Goal: Transaction & Acquisition: Purchase product/service

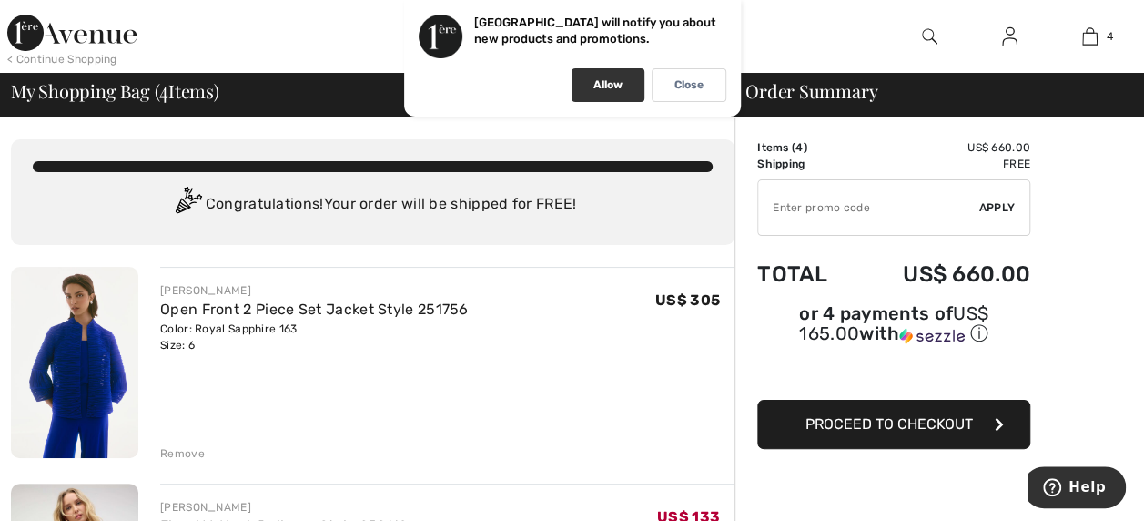
click at [616, 74] on div "Allow" at bounding box center [608, 85] width 73 height 34
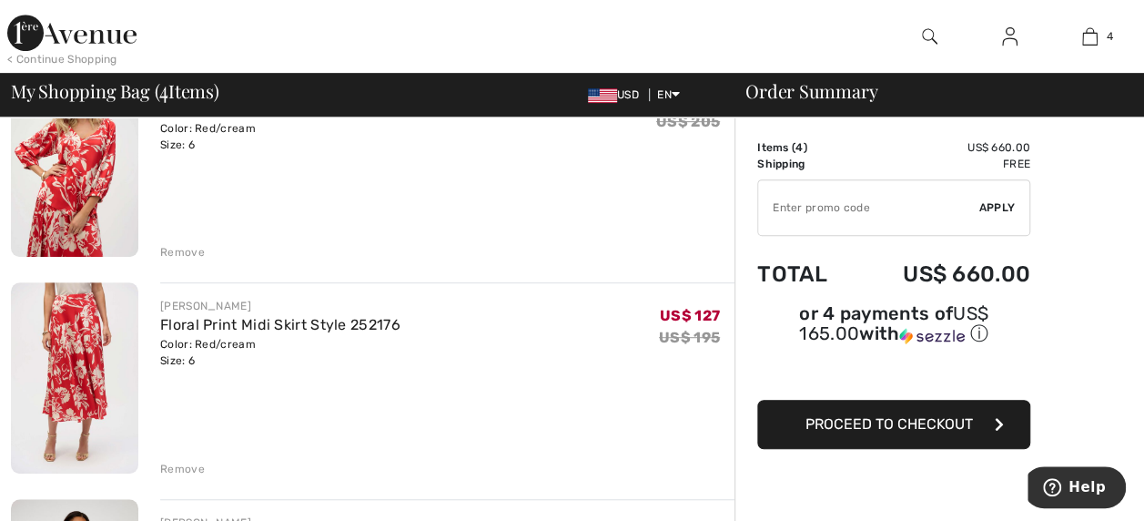
scroll to position [396, 0]
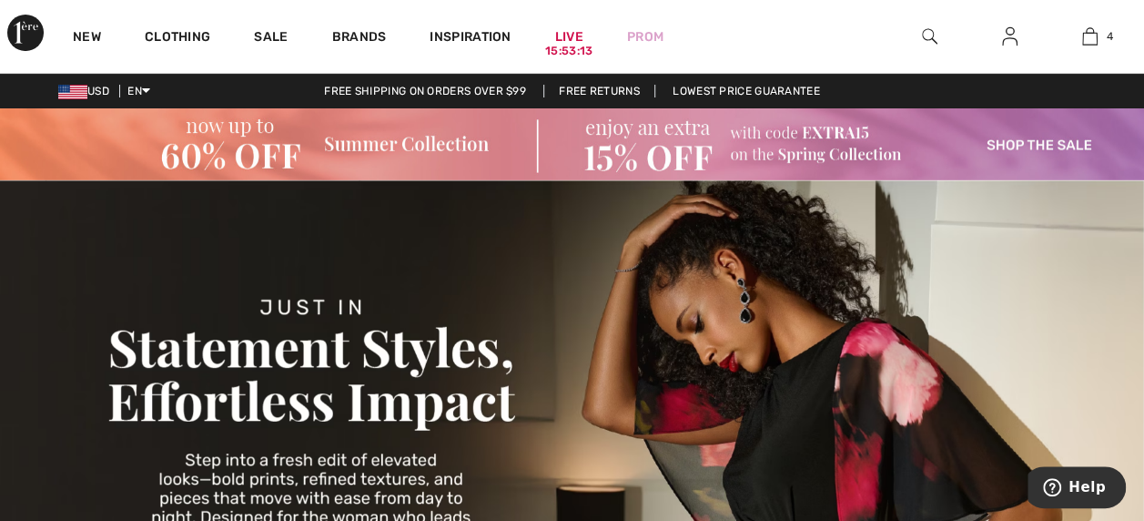
click at [1063, 137] on img at bounding box center [572, 144] width 1144 height 72
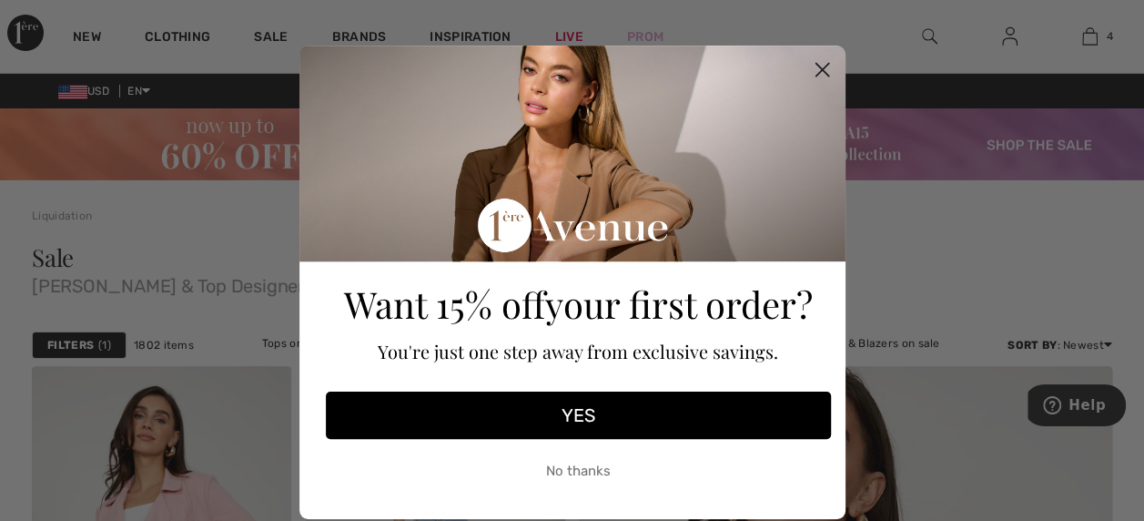
click at [593, 471] on button "No thanks" at bounding box center [578, 471] width 505 height 46
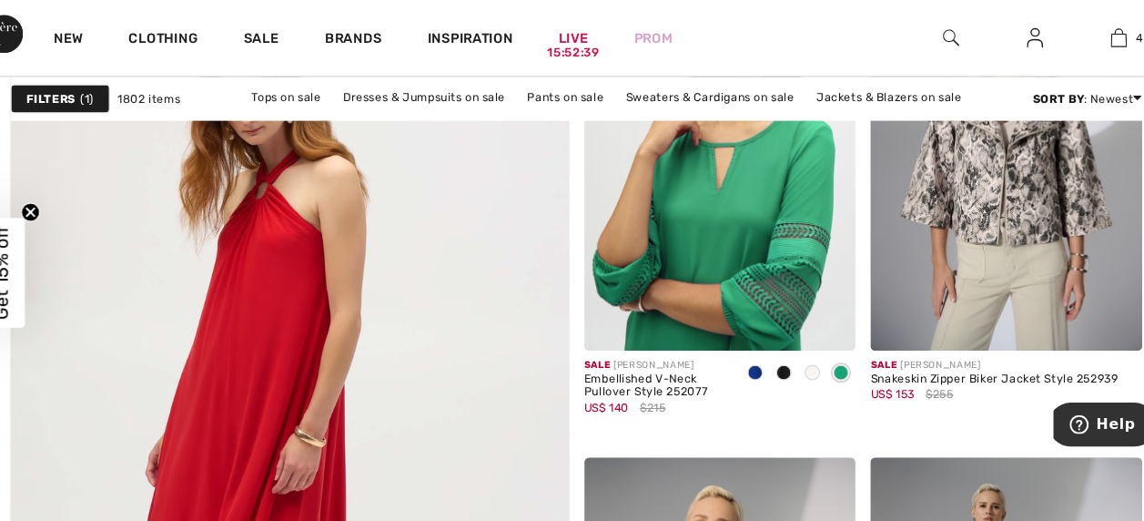
scroll to position [4225, 0]
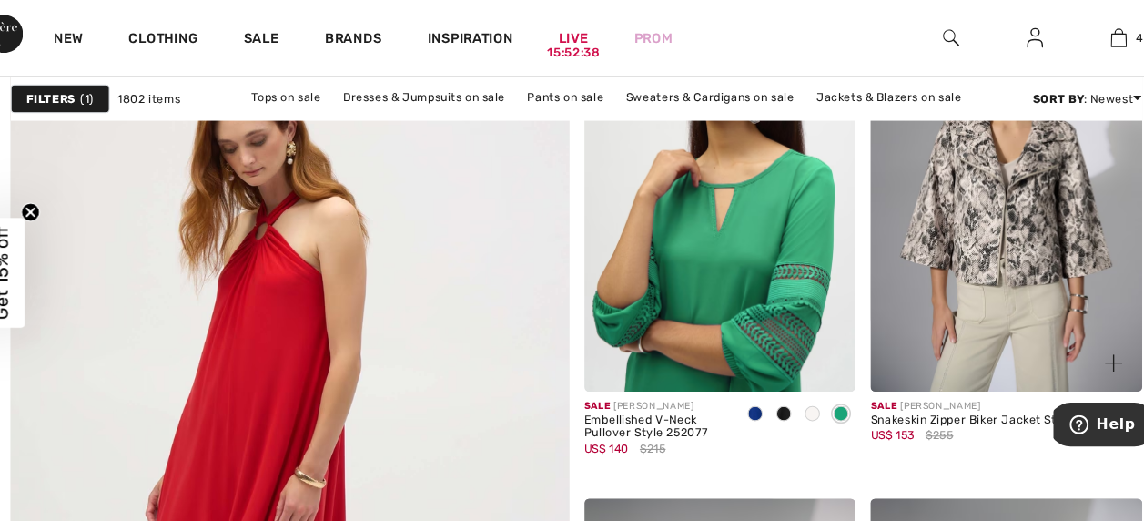
click at [1023, 208] on img at bounding box center [982, 179] width 259 height 389
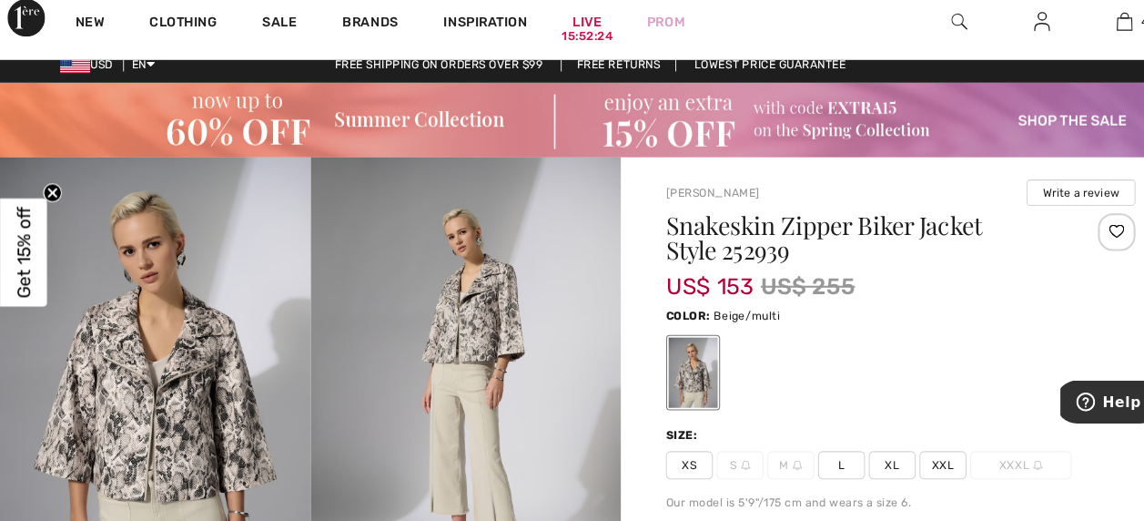
scroll to position [76, 0]
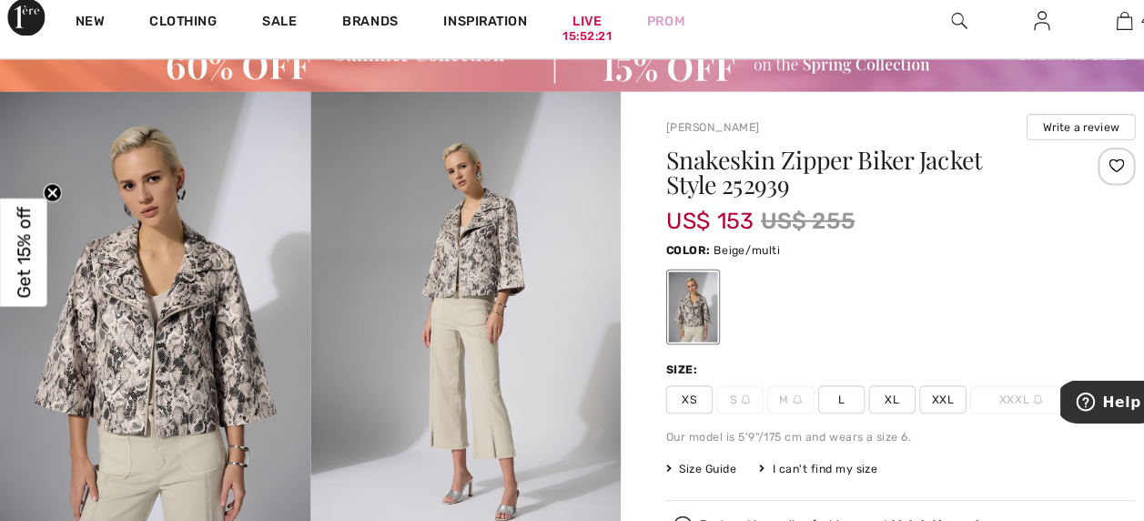
click at [807, 399] on span "L" at bounding box center [816, 403] width 46 height 27
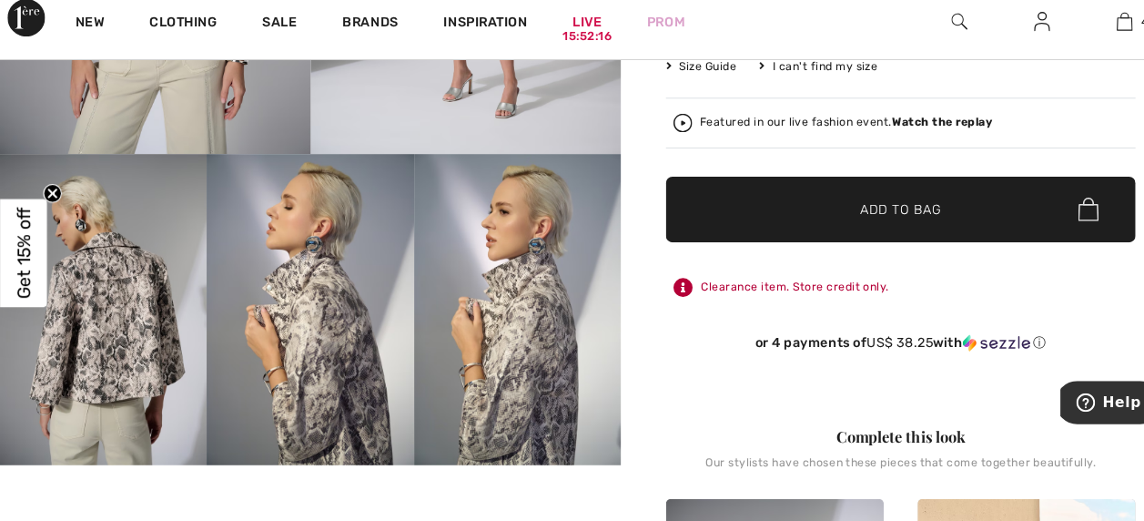
scroll to position [408, 0]
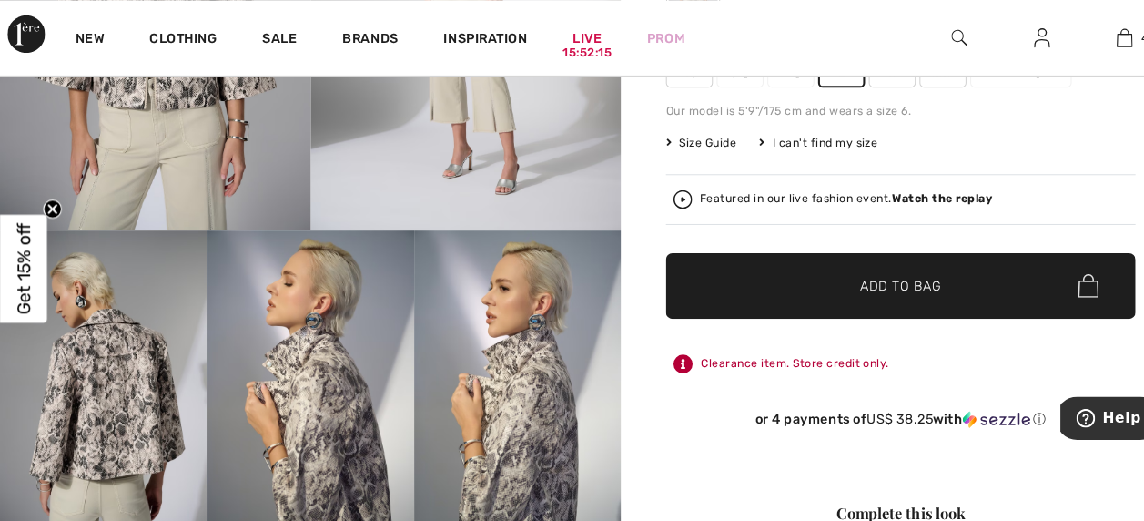
click at [914, 275] on span "✔ Added to Bag Add to Bag" at bounding box center [872, 277] width 455 height 64
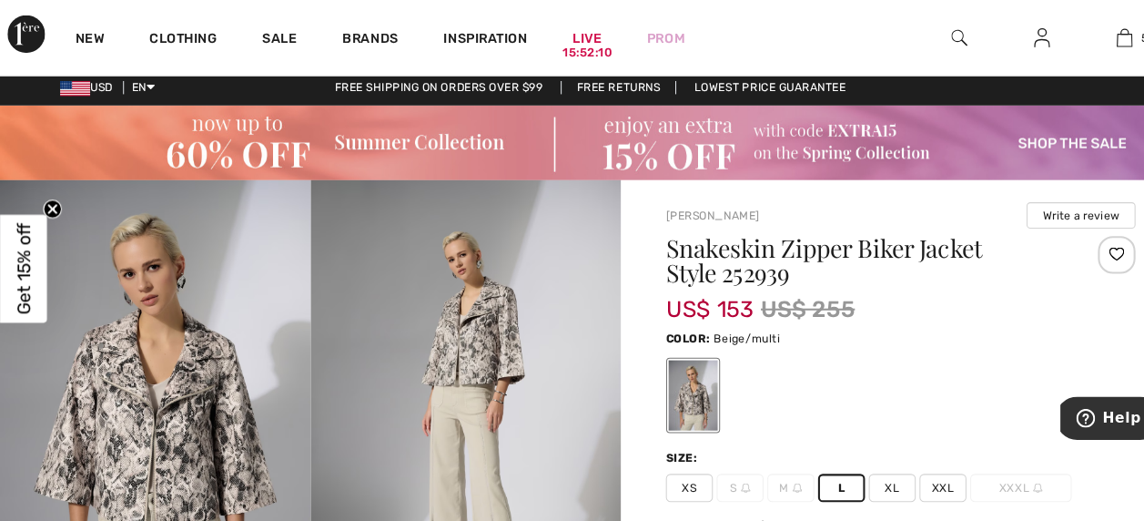
scroll to position [0, 0]
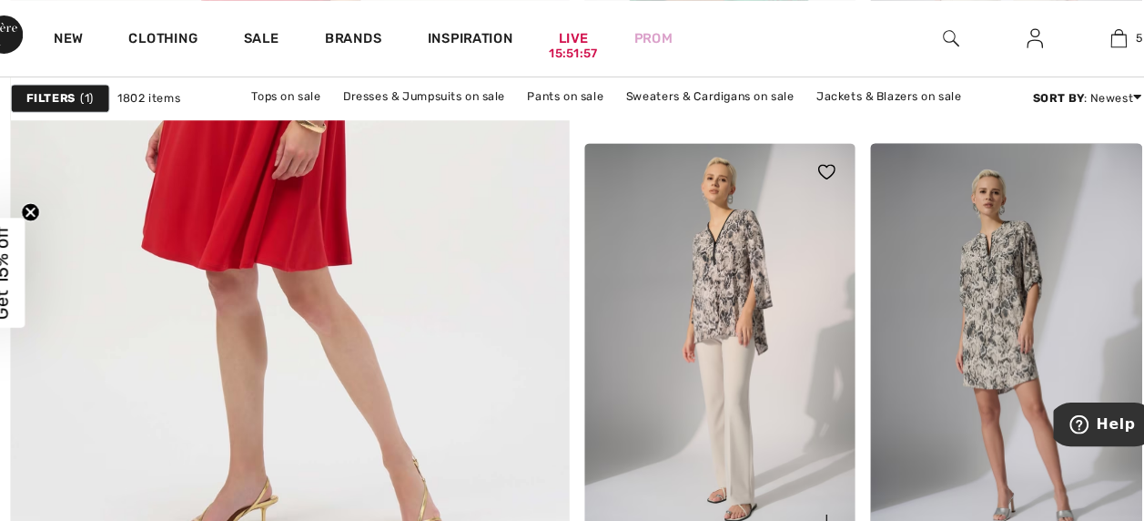
scroll to position [4554, 0]
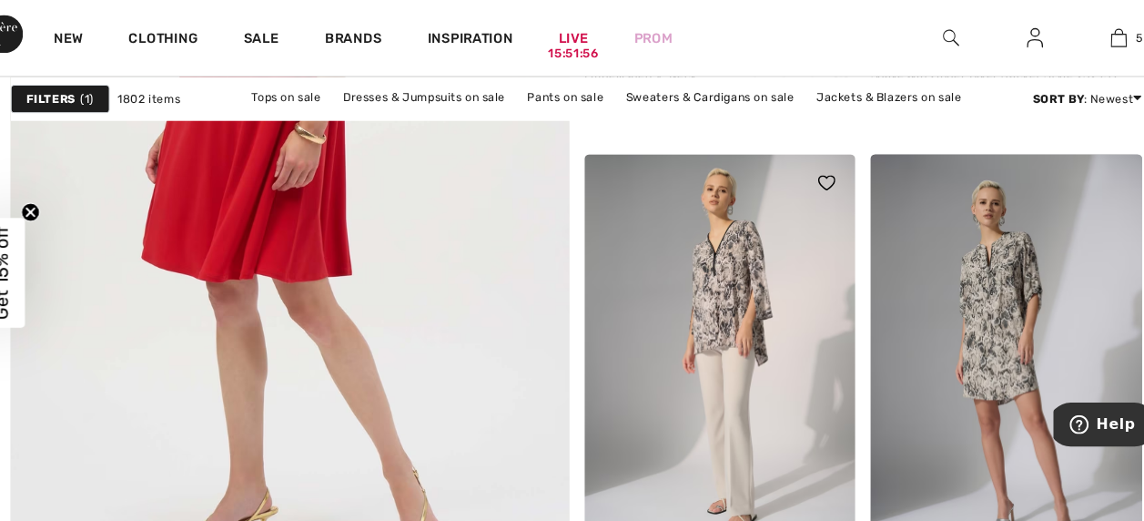
click at [748, 281] on img at bounding box center [709, 341] width 259 height 389
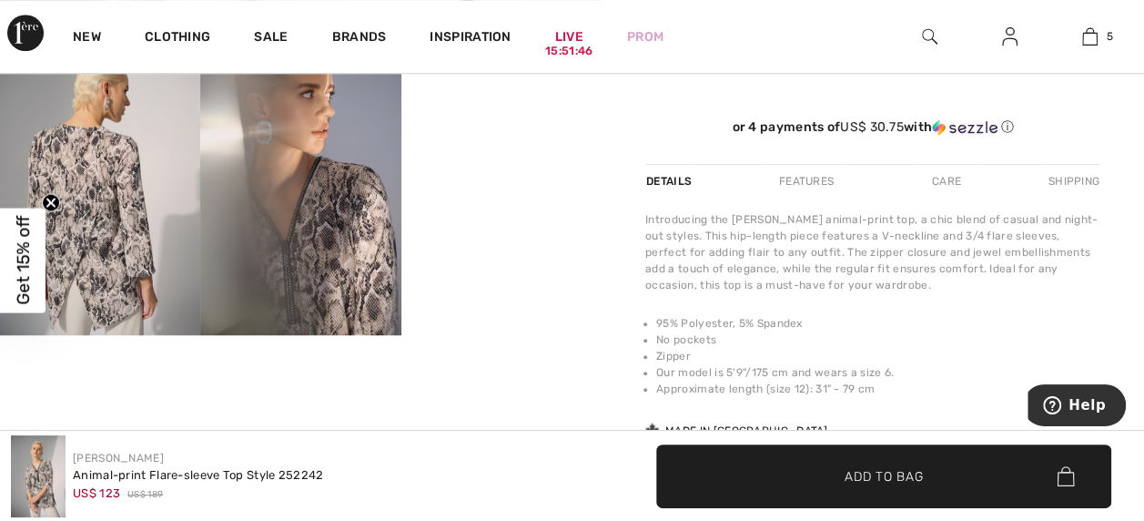
scroll to position [564, 0]
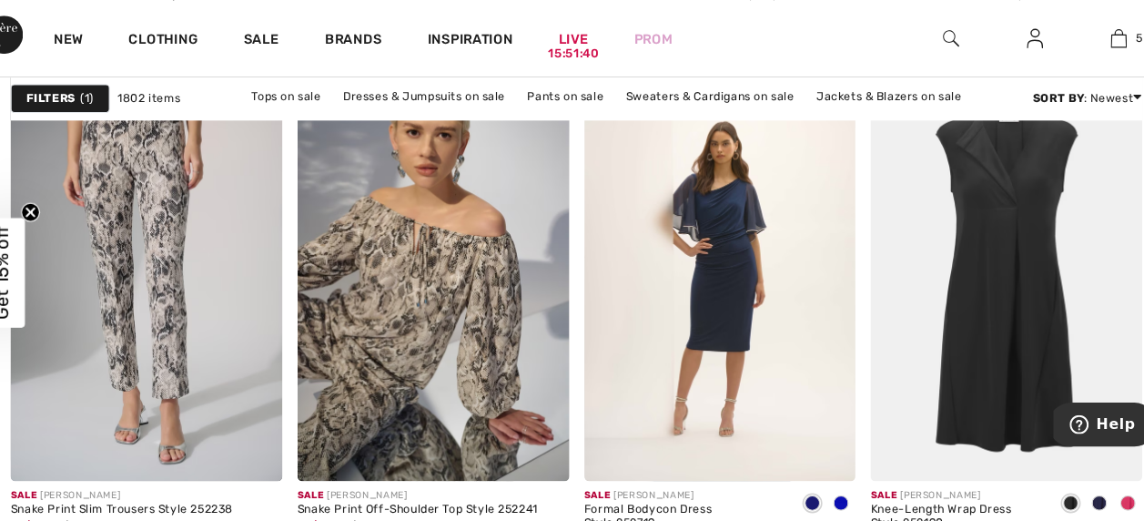
scroll to position [5119, 0]
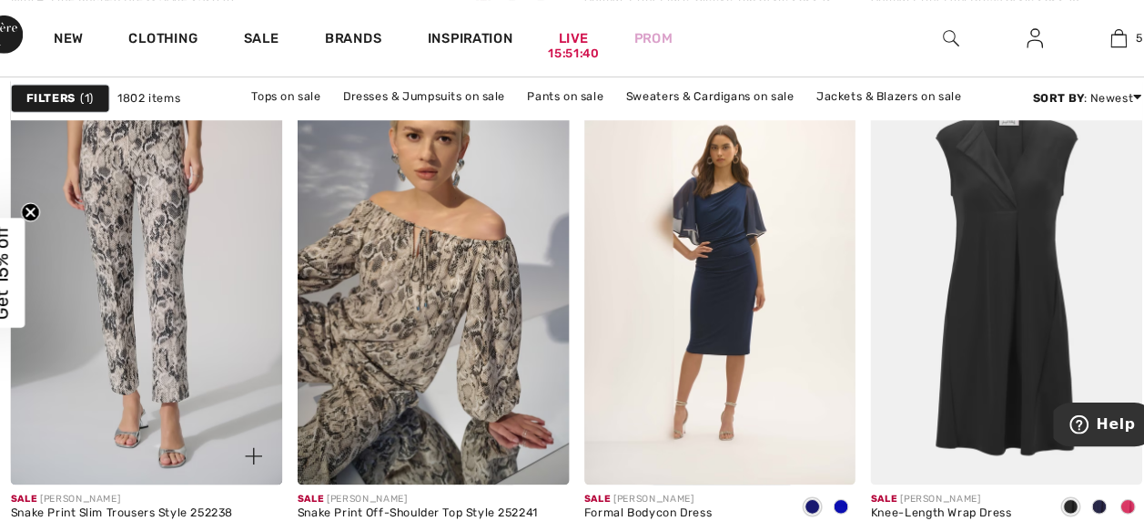
click at [182, 187] on img at bounding box center [161, 268] width 259 height 389
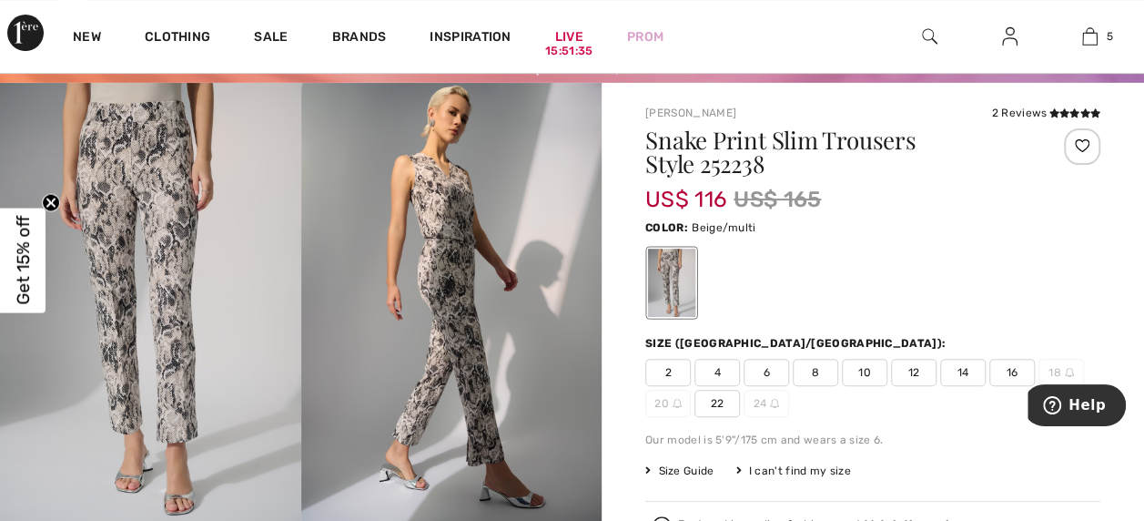
scroll to position [106, 0]
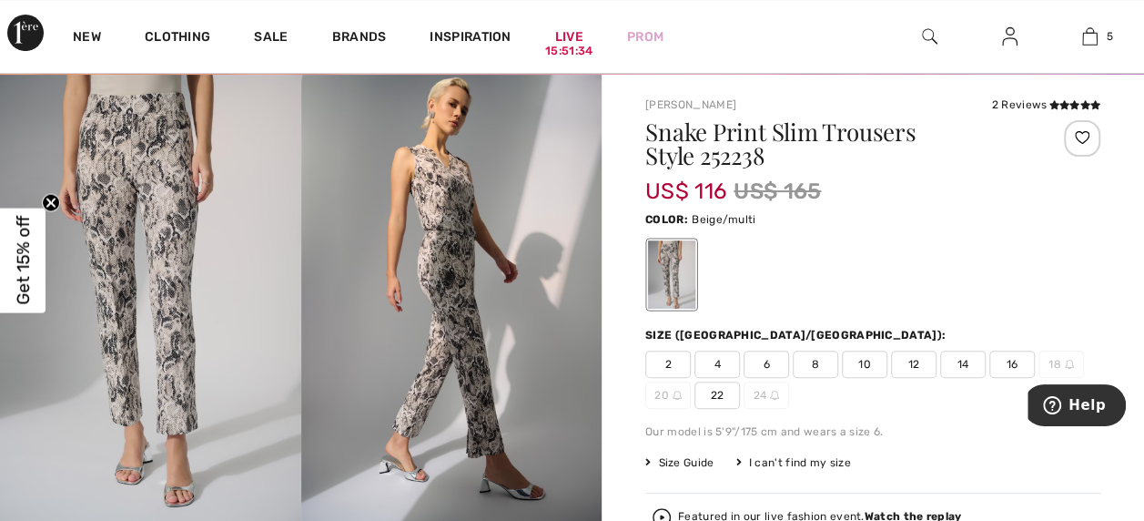
click at [864, 362] on span "10" at bounding box center [865, 363] width 46 height 27
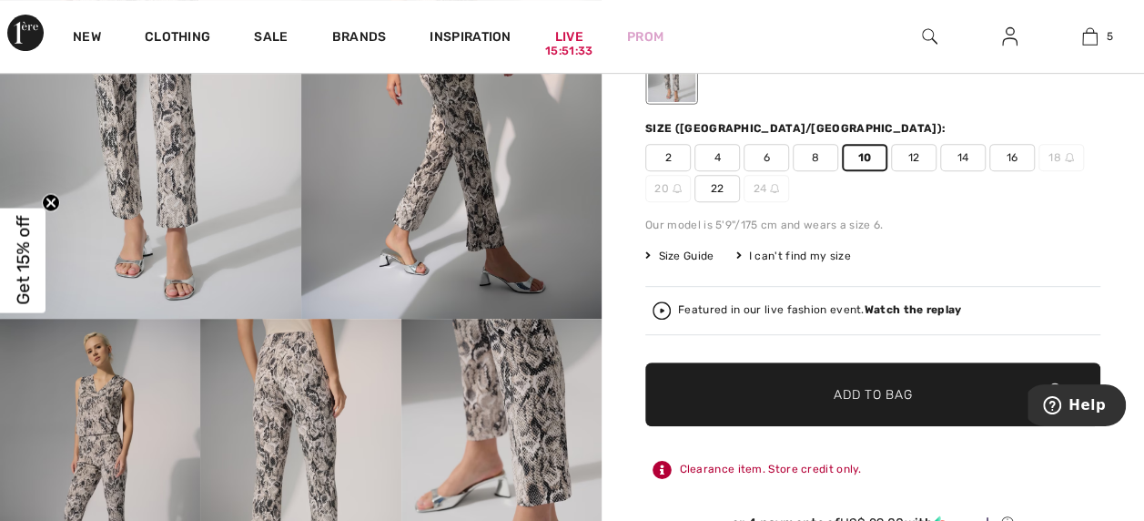
scroll to position [327, 0]
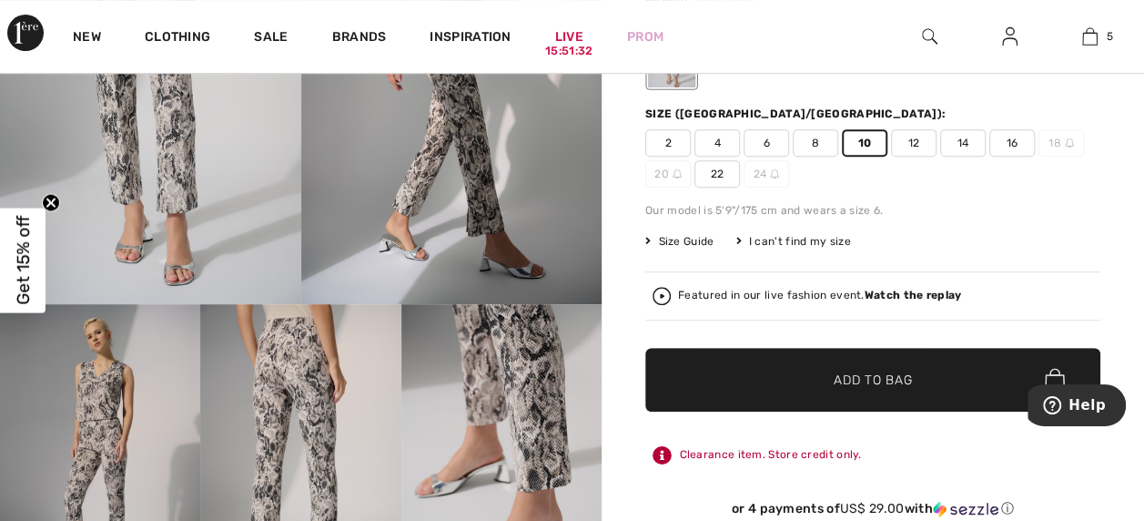
click at [904, 366] on span "✔ Added to Bag Add to Bag" at bounding box center [872, 380] width 455 height 64
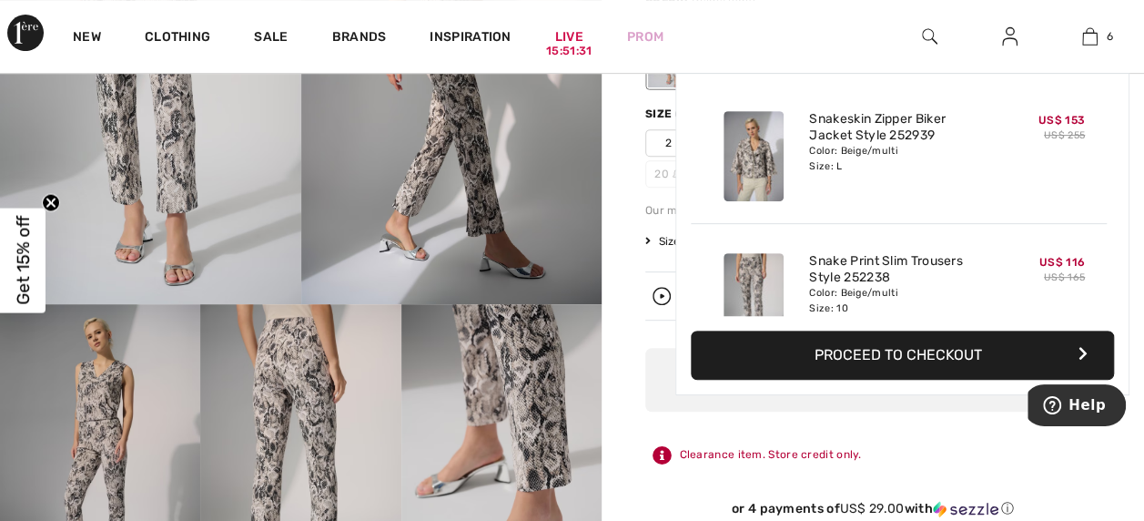
scroll to position [0, 0]
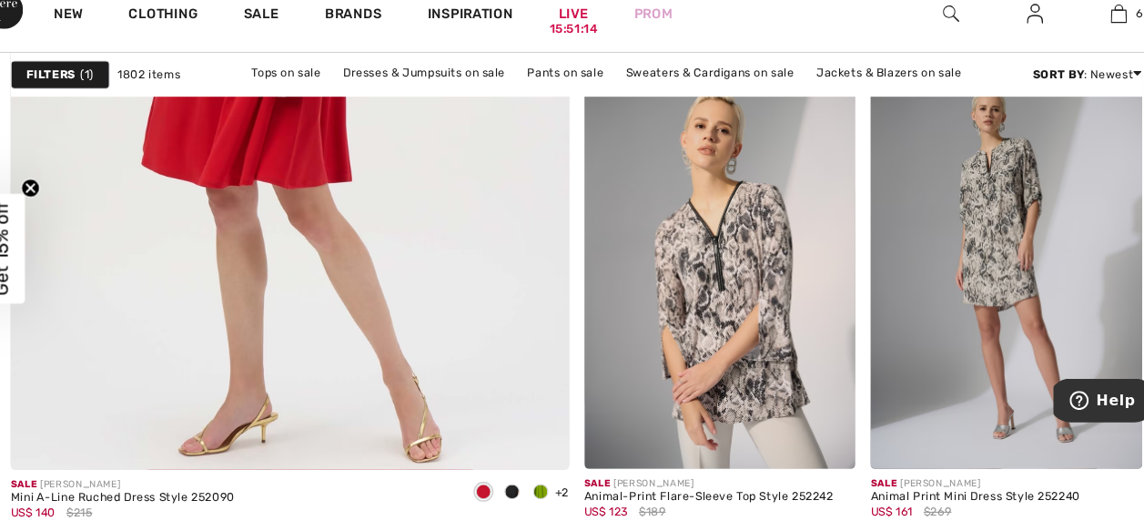
scroll to position [4621, 0]
click at [750, 275] on img at bounding box center [709, 274] width 259 height 389
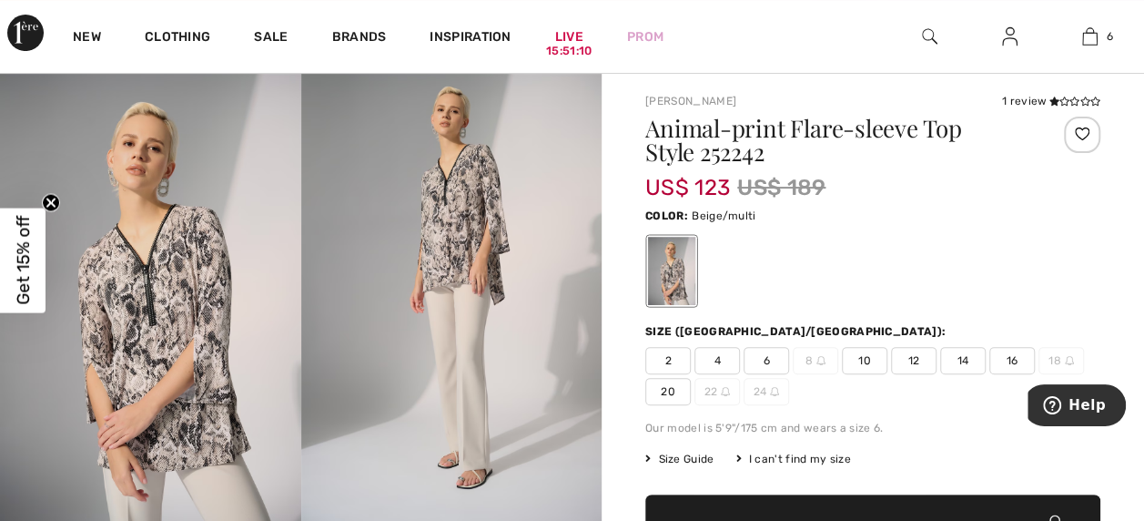
scroll to position [109, 0]
click at [761, 342] on div "Size (CA/US): 2 4 6 8 10 12 14 16 18 20 22 24" at bounding box center [872, 364] width 455 height 82
click at [756, 357] on span "6" at bounding box center [767, 360] width 46 height 27
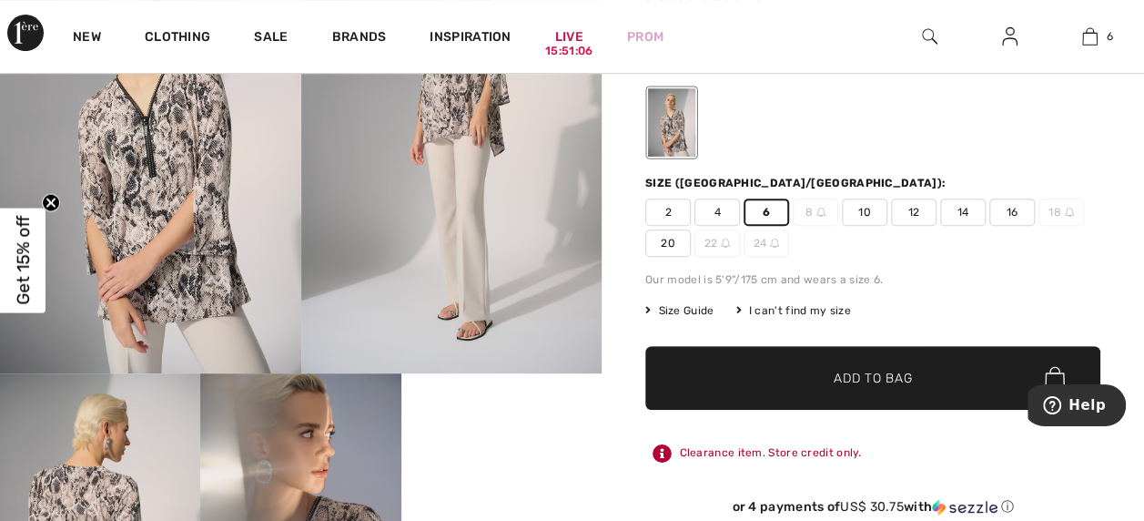
scroll to position [258, 0]
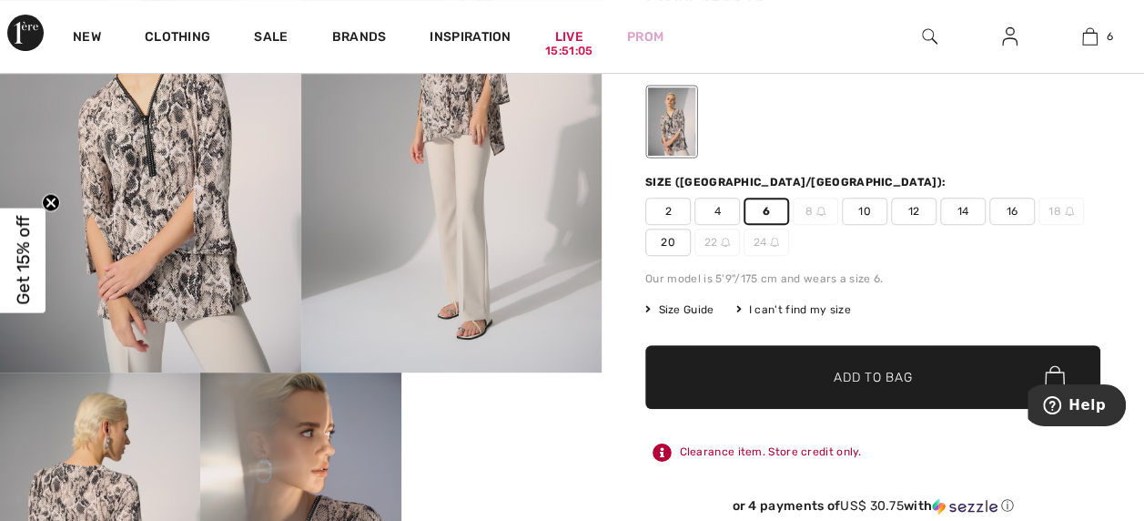
click at [887, 367] on span "Add to Bag" at bounding box center [873, 376] width 78 height 19
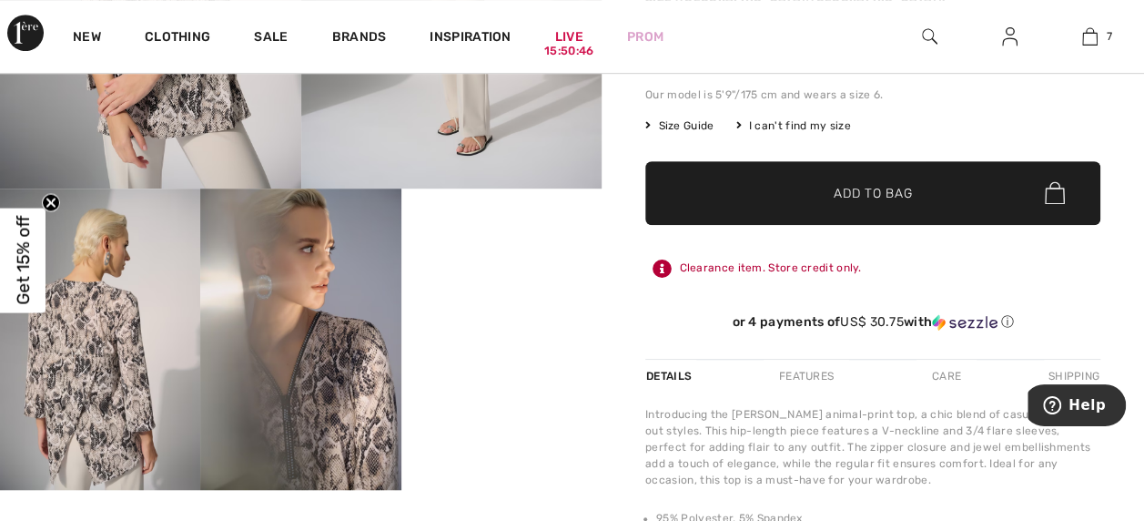
scroll to position [439, 0]
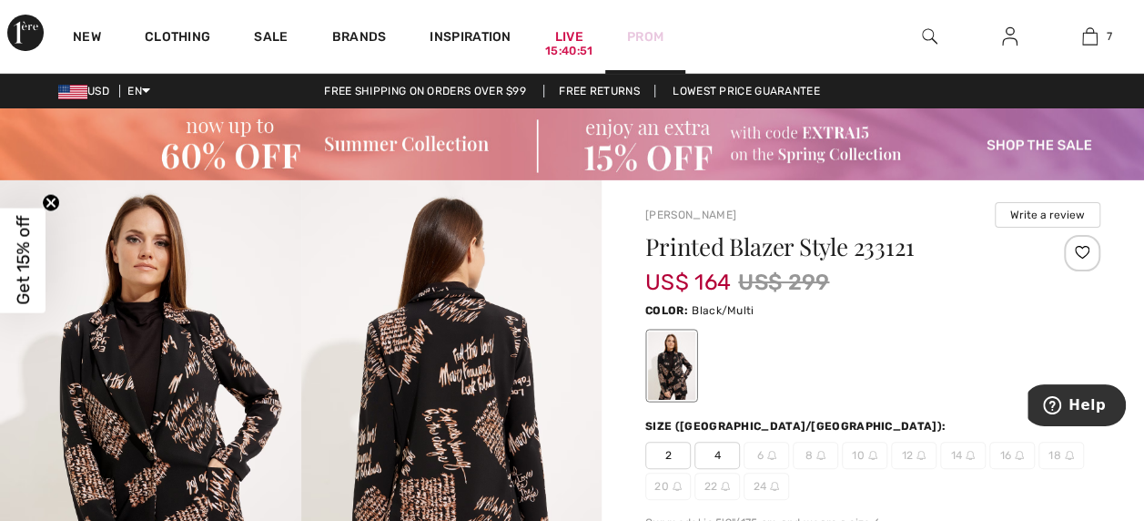
click at [644, 35] on link "Prom" at bounding box center [645, 36] width 36 height 19
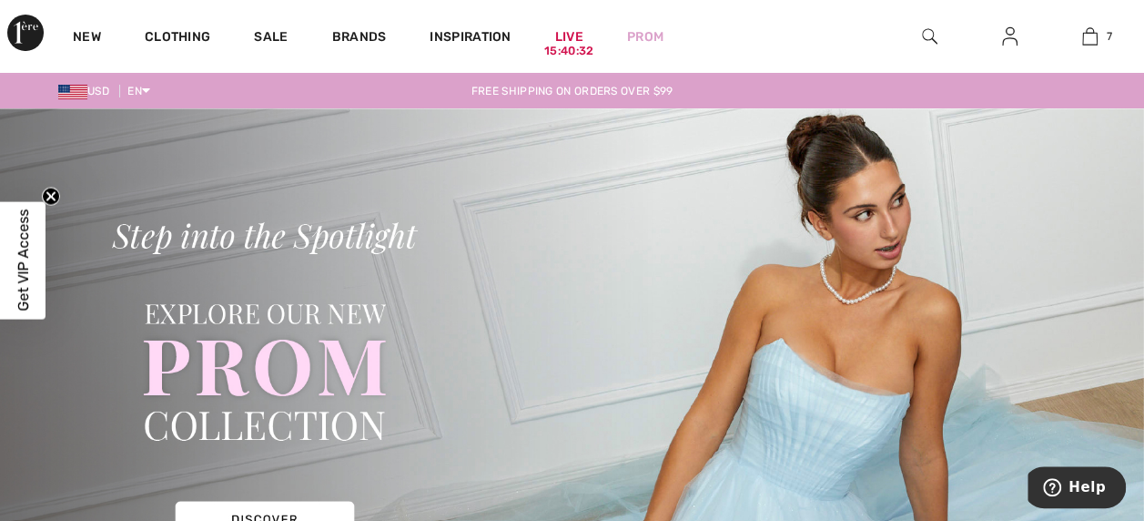
click at [1011, 29] on img at bounding box center [1009, 36] width 15 height 22
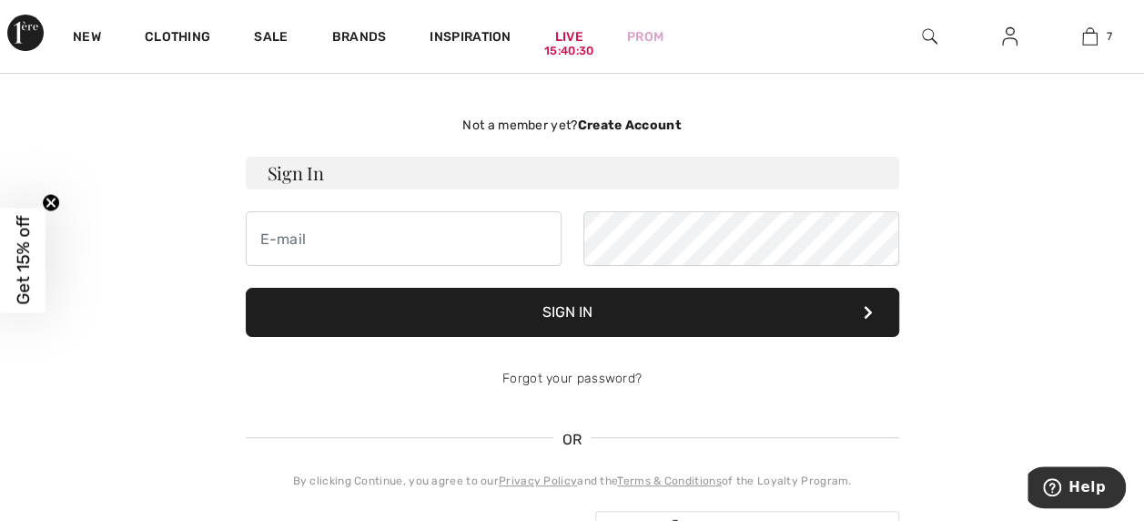
scroll to position [75, 0]
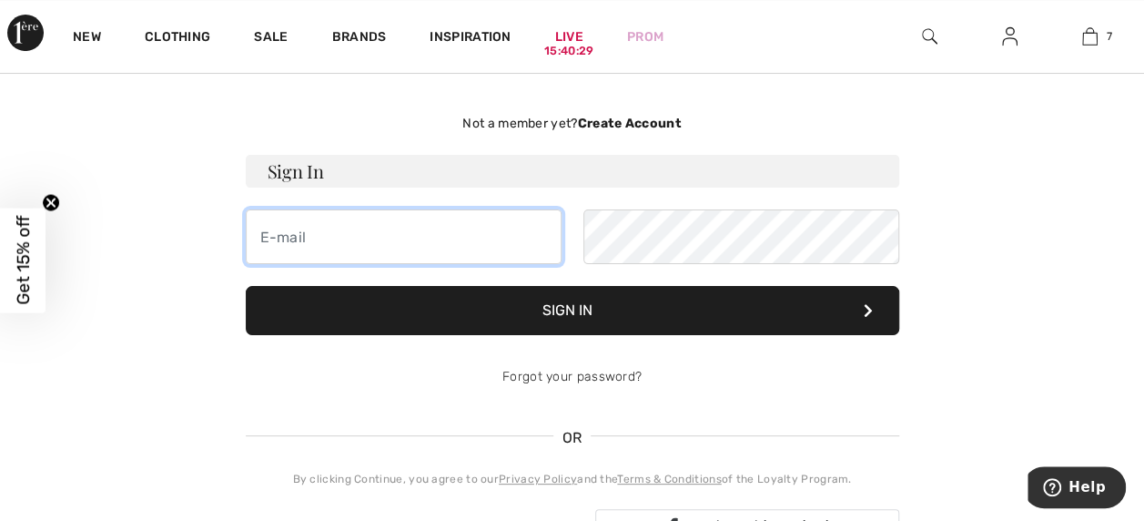
type input "[EMAIL_ADDRESS][DOMAIN_NAME]"
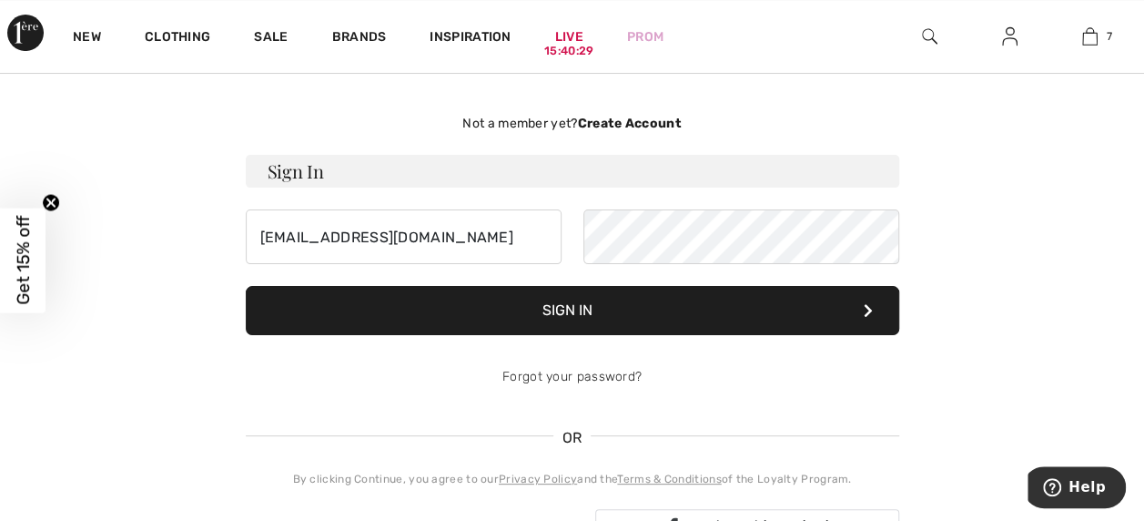
click at [608, 316] on button "Sign In" at bounding box center [573, 310] width 654 height 49
click at [631, 307] on button "Sign In" at bounding box center [573, 310] width 654 height 49
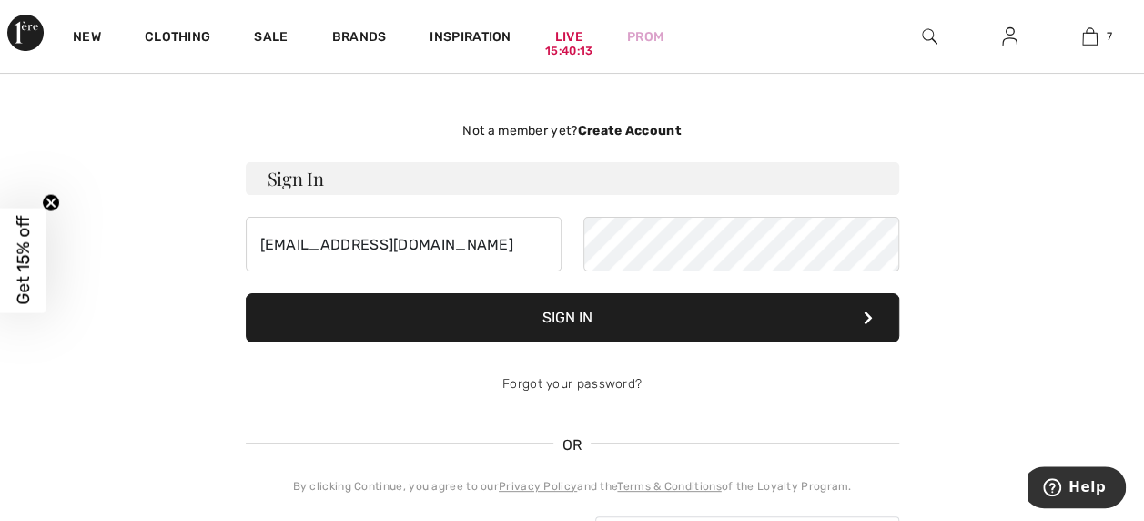
scroll to position [0, 0]
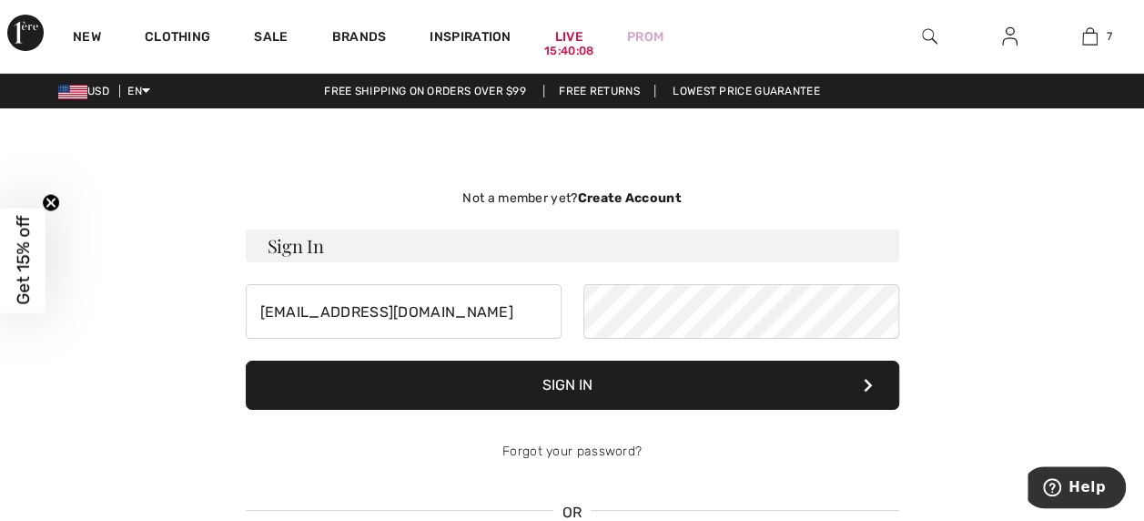
click at [841, 363] on button "Sign In" at bounding box center [573, 384] width 654 height 49
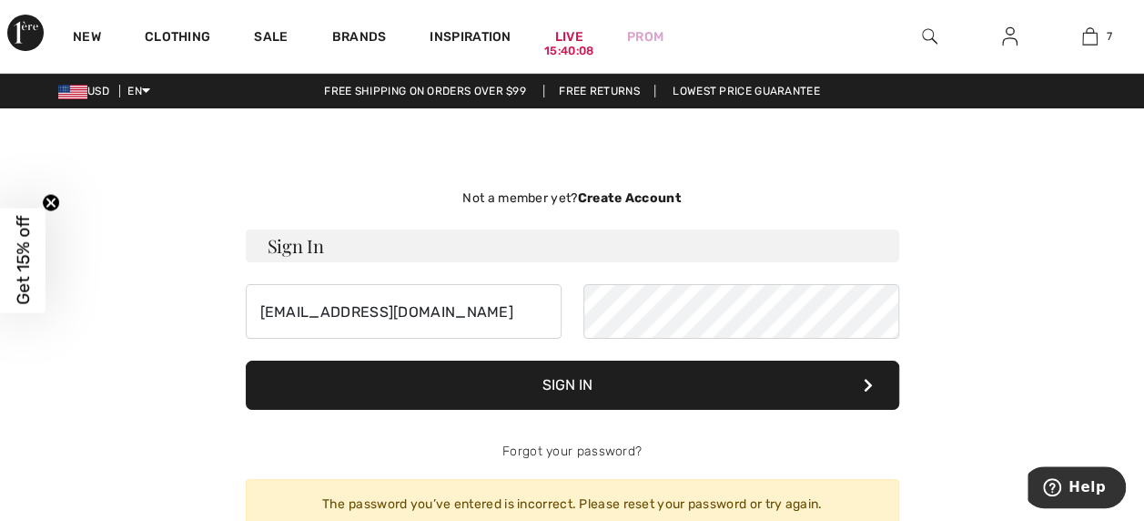
click at [865, 384] on icon at bounding box center [868, 385] width 9 height 15
click at [875, 386] on button "Sign In" at bounding box center [573, 384] width 654 height 49
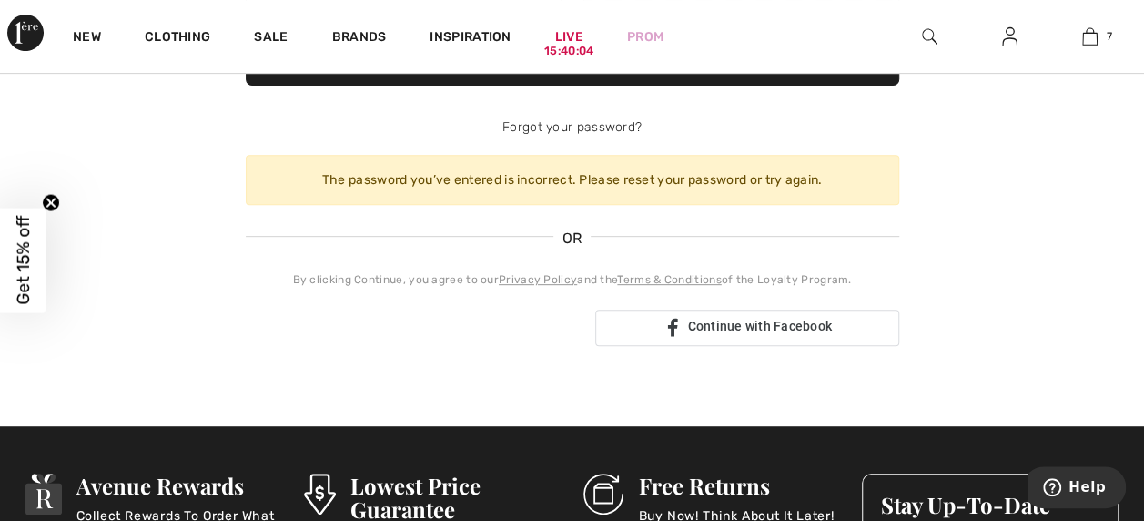
scroll to position [339, 0]
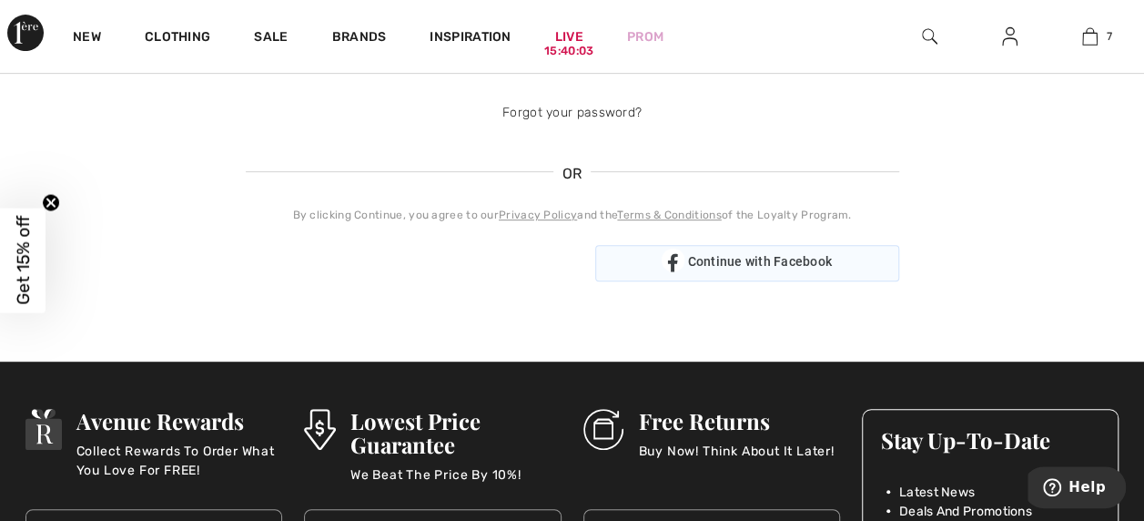
click at [787, 278] on div "Continue with Facebook" at bounding box center [747, 263] width 304 height 36
